Goal: Task Accomplishment & Management: Manage account settings

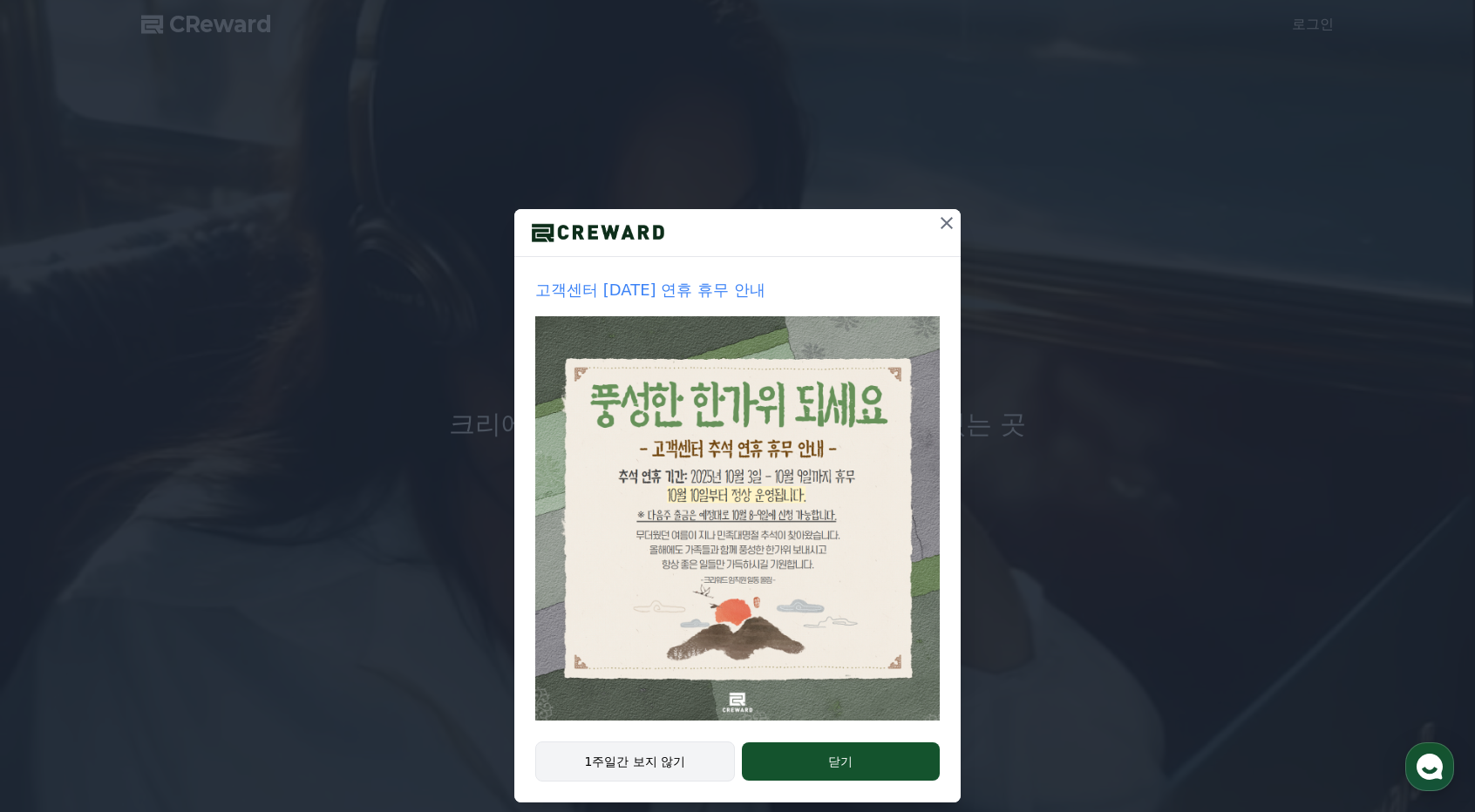
click at [642, 766] on button "1주일간 보지 않기" at bounding box center [635, 761] width 200 height 40
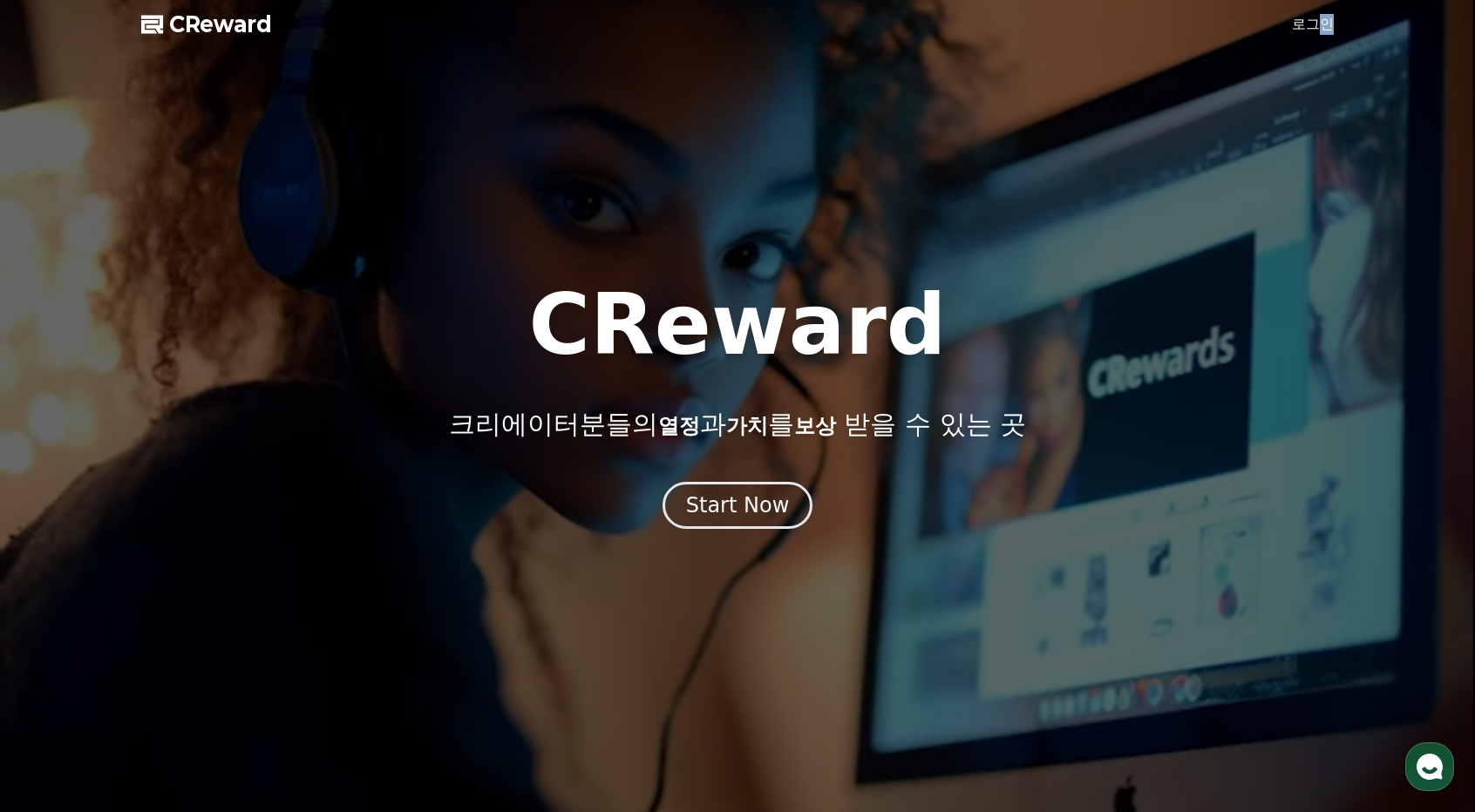
drag, startPoint x: 1309, startPoint y: 38, endPoint x: 1319, endPoint y: 18, distance: 22.4
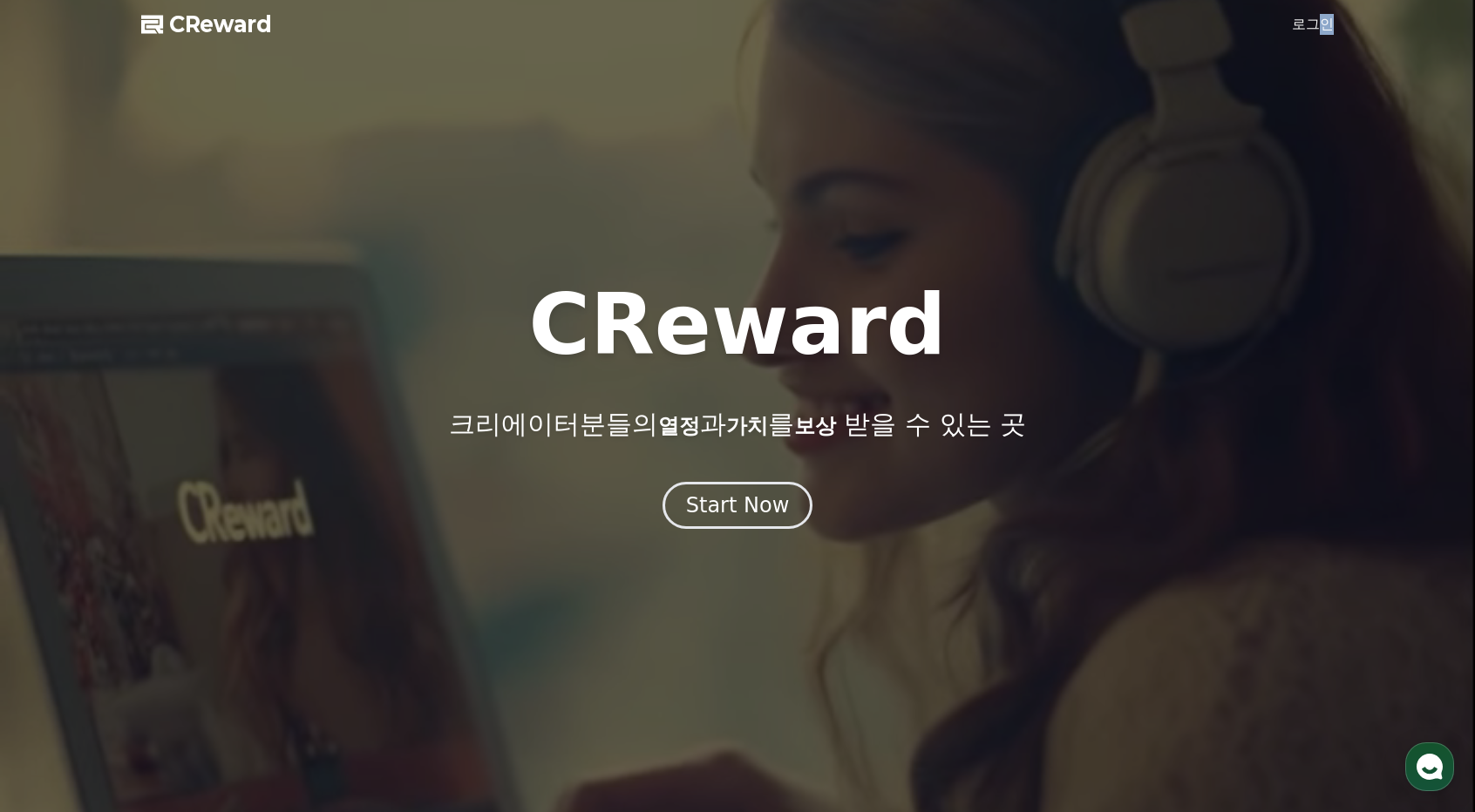
click at [1319, 18] on link "로그인" at bounding box center [1312, 24] width 42 height 21
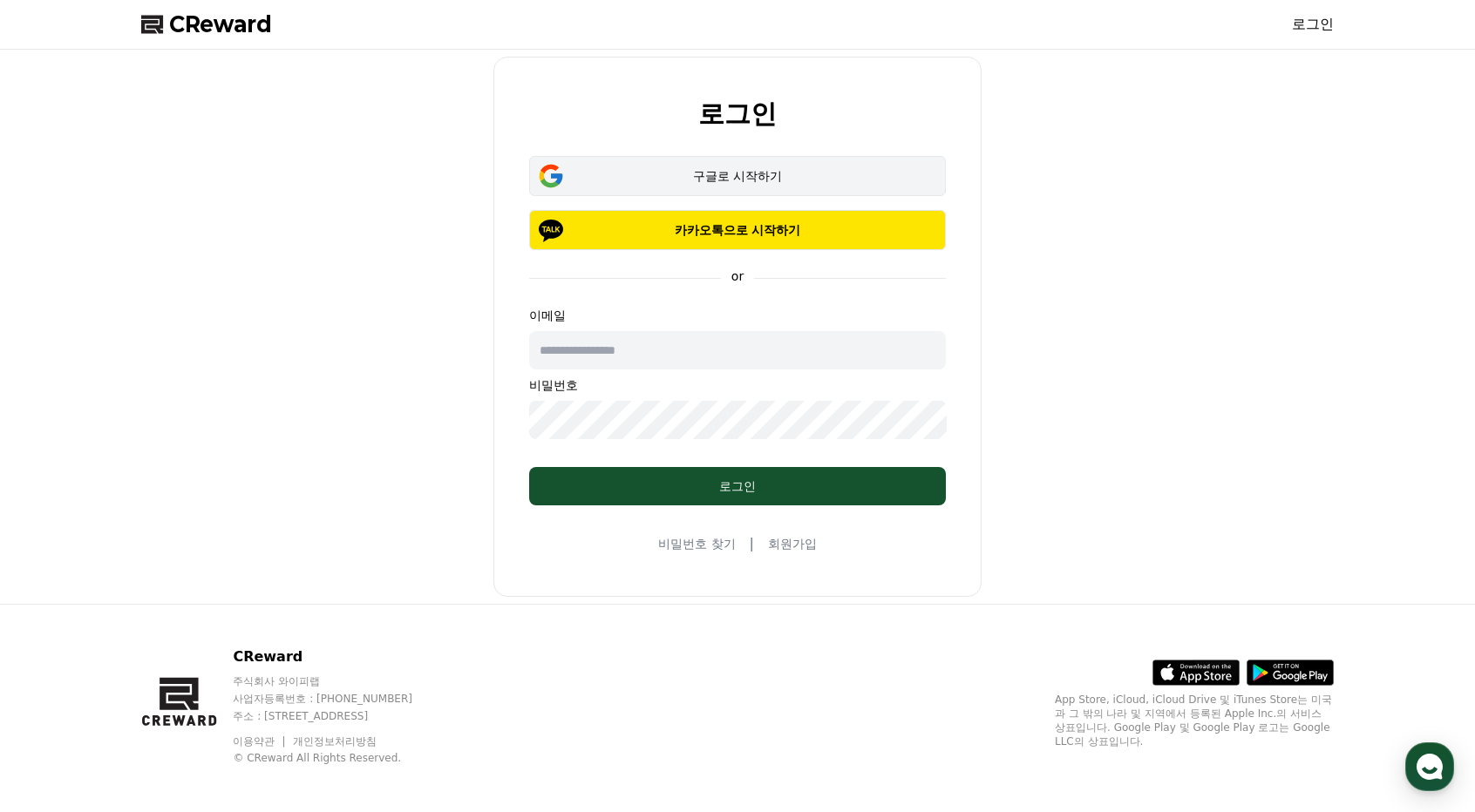
click at [705, 163] on button "구글로 시작하기" at bounding box center [737, 176] width 416 height 40
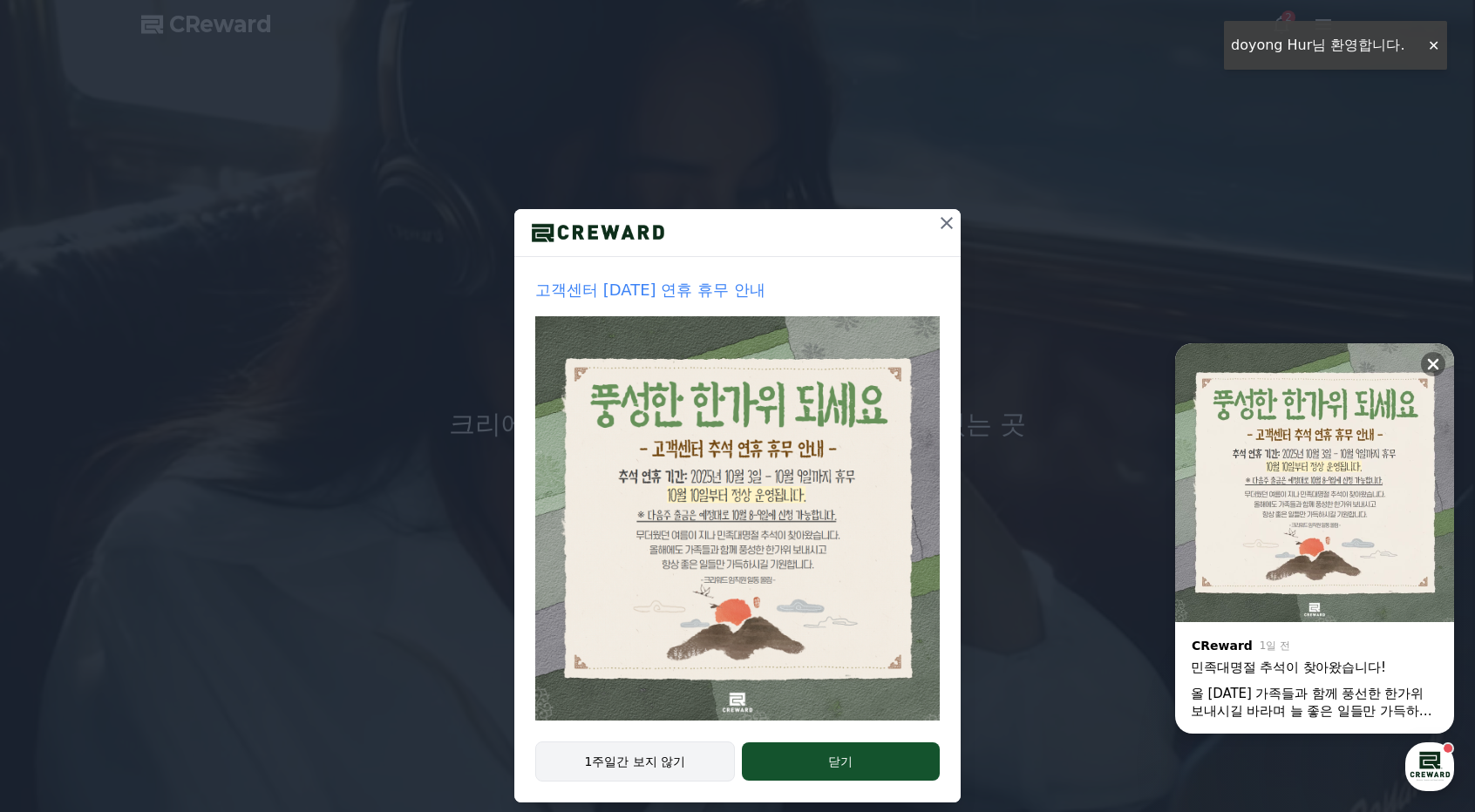
click at [589, 757] on button "1주일간 보지 않기" at bounding box center [635, 761] width 200 height 40
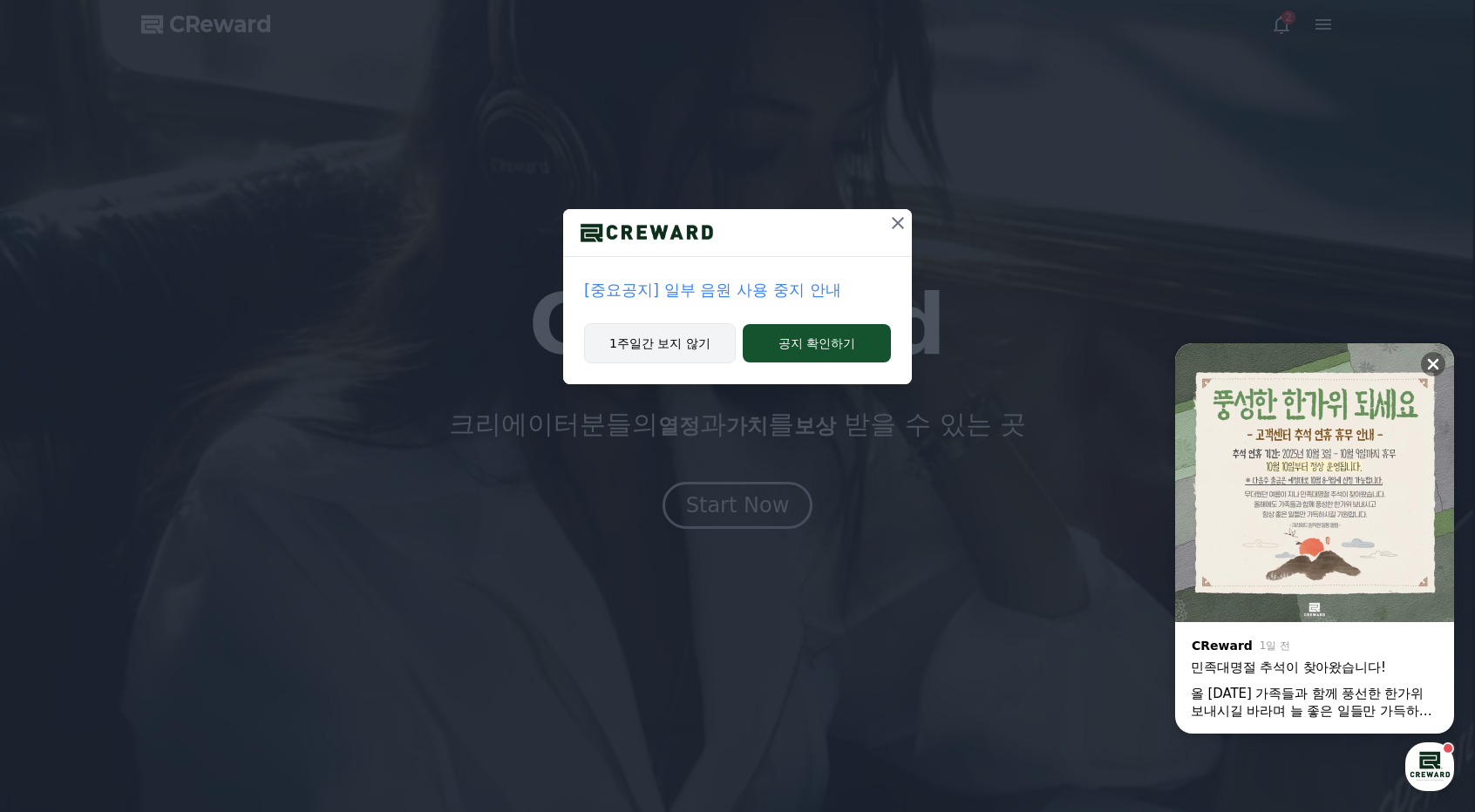
click at [651, 333] on button "1주일간 보지 않기" at bounding box center [660, 343] width 152 height 40
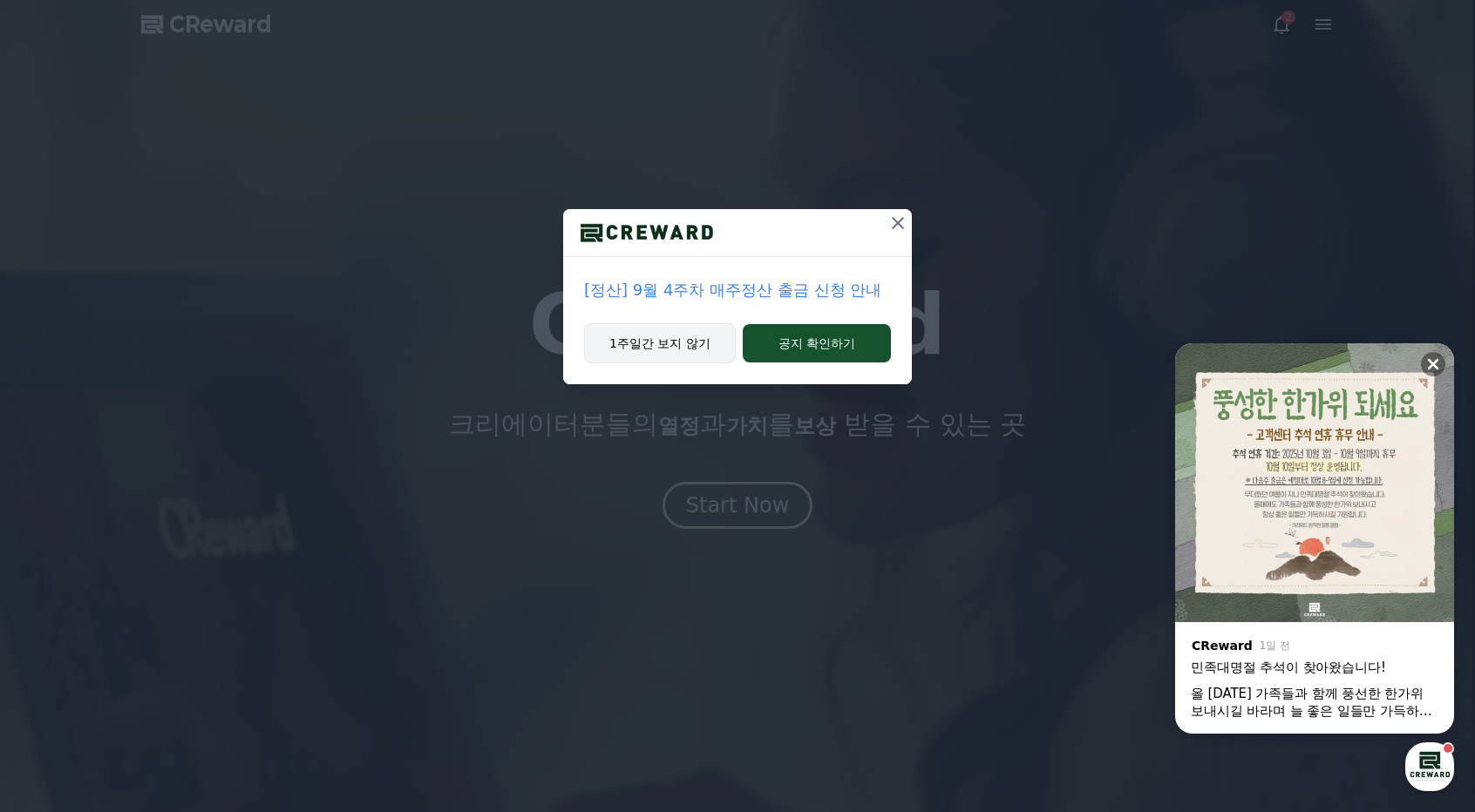
click at [651, 333] on button "1주일간 보지 않기" at bounding box center [660, 343] width 152 height 40
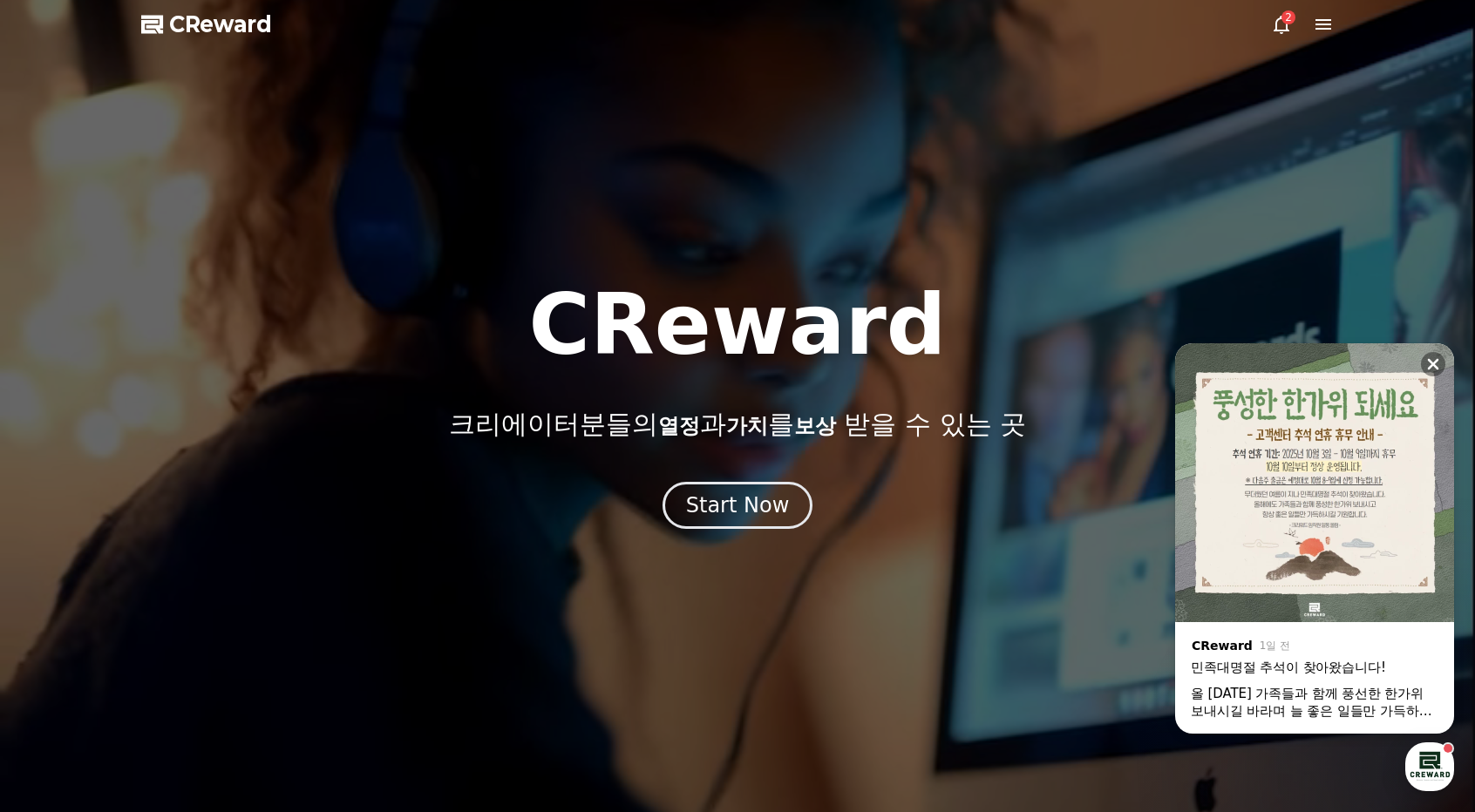
click at [1326, 35] on div at bounding box center [737, 406] width 1475 height 812
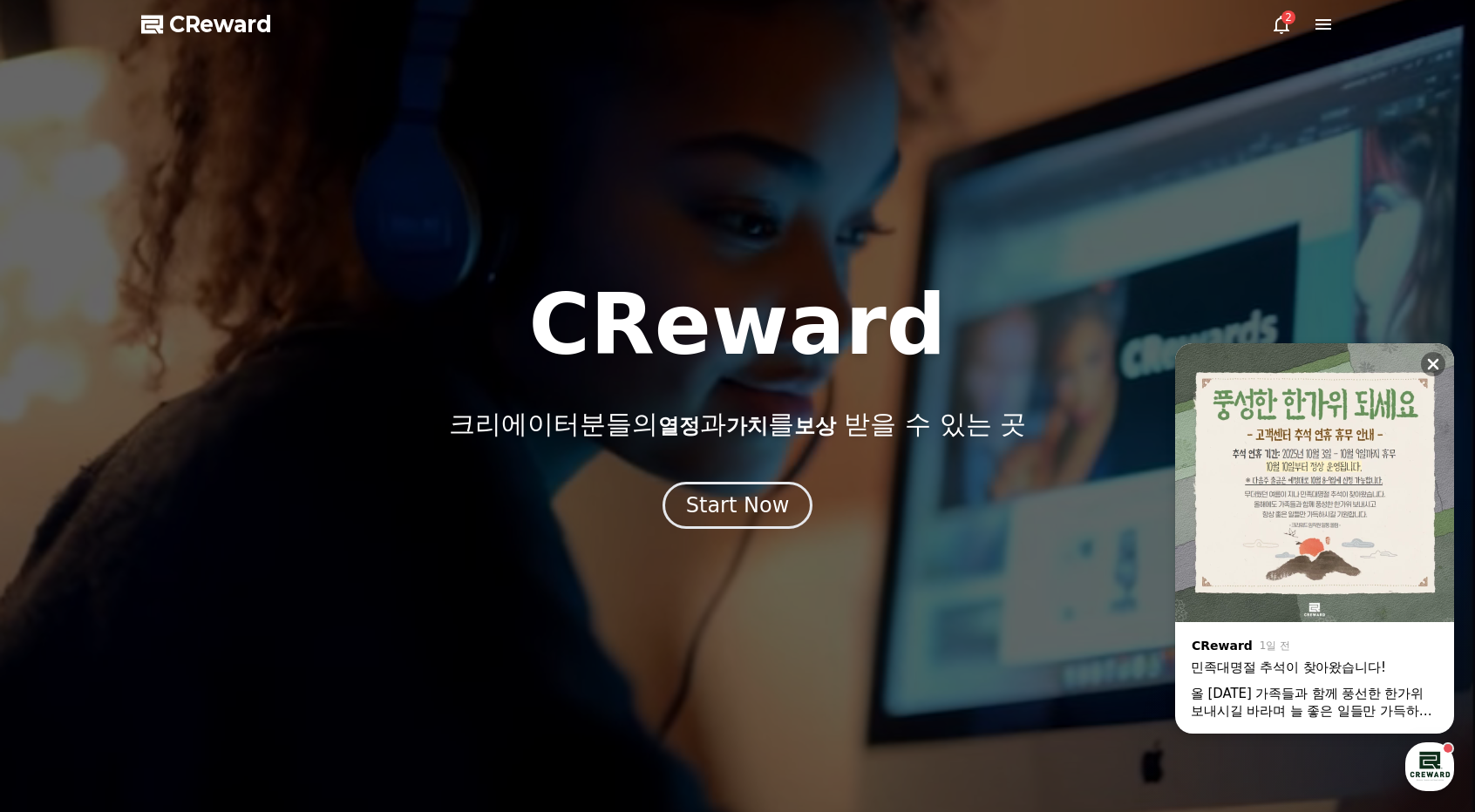
click at [1315, 25] on icon at bounding box center [1322, 24] width 21 height 21
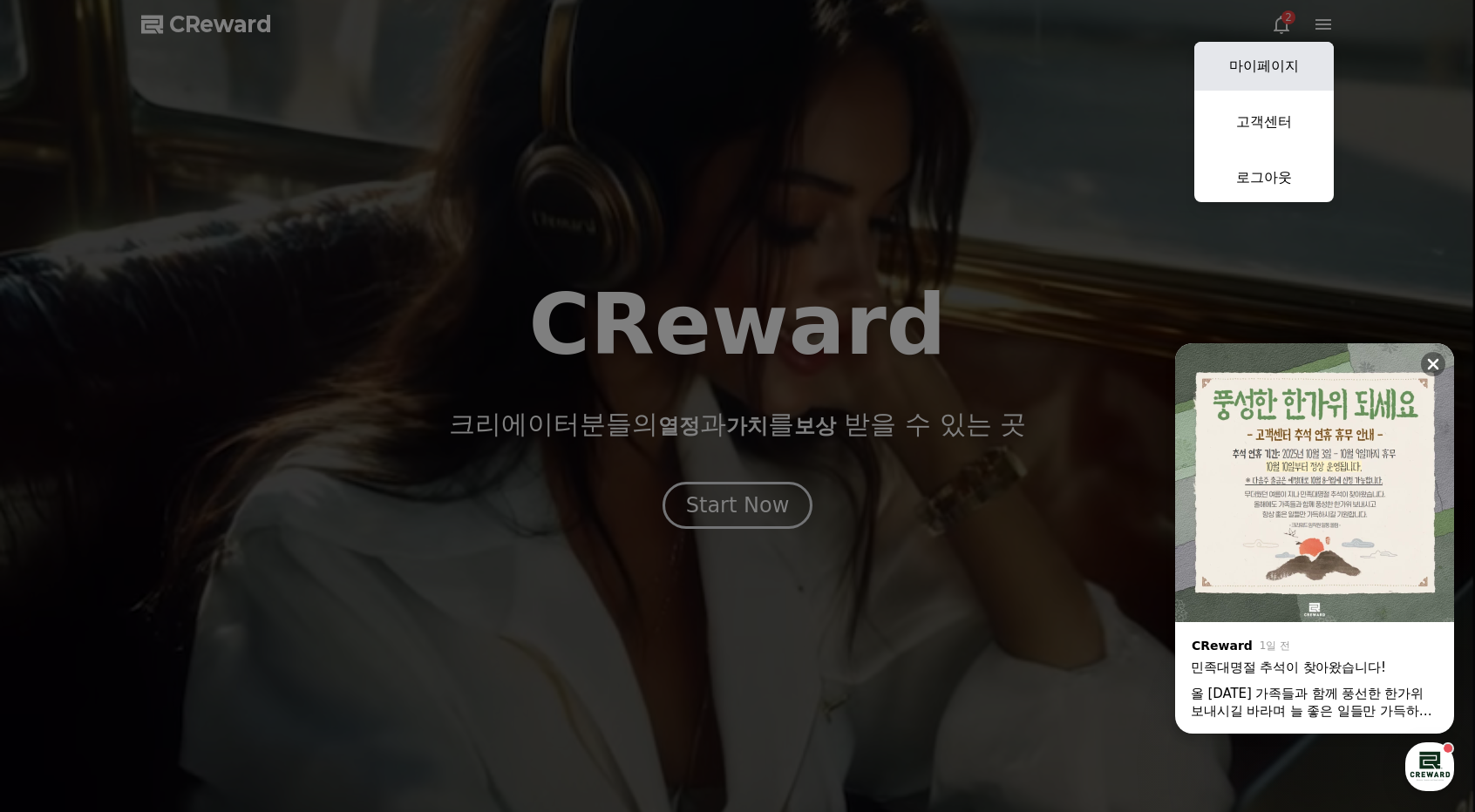
click at [1253, 68] on link "마이페이지" at bounding box center [1263, 66] width 139 height 49
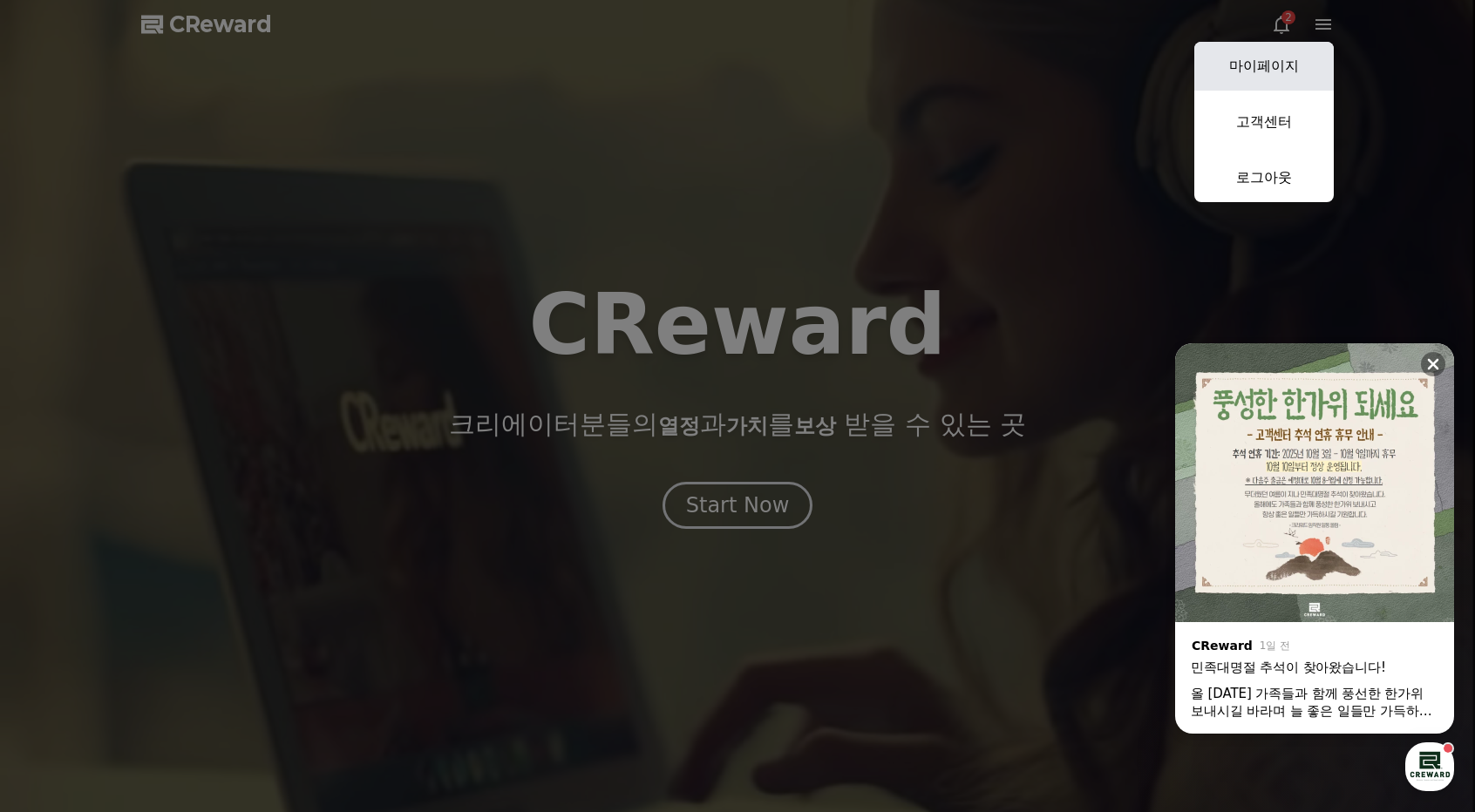
select select "**********"
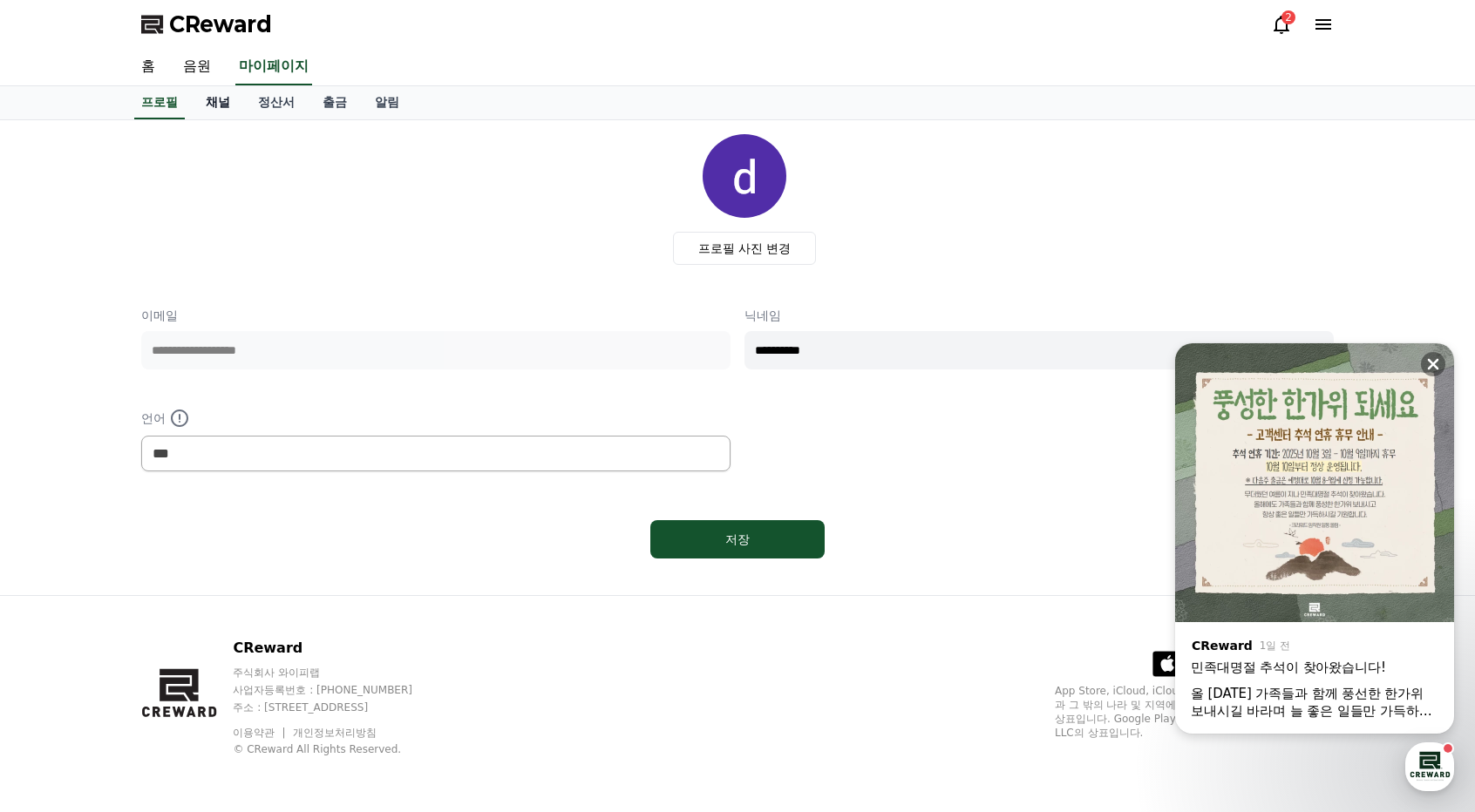
click at [214, 102] on link "채널" at bounding box center [218, 103] width 53 height 33
